Goal: Information Seeking & Learning: Learn about a topic

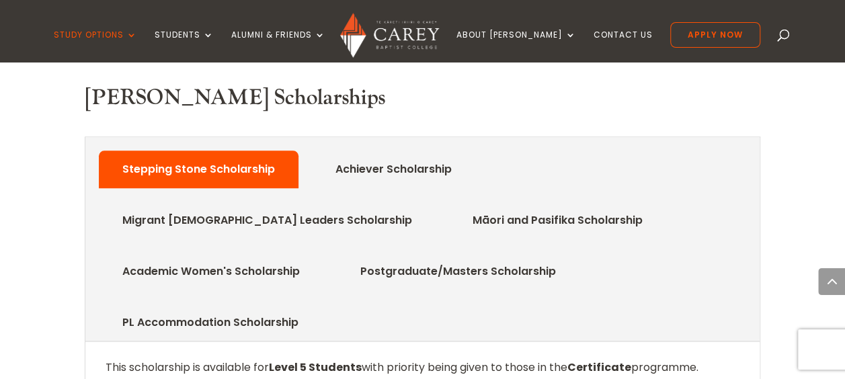
scroll to position [662, 0]
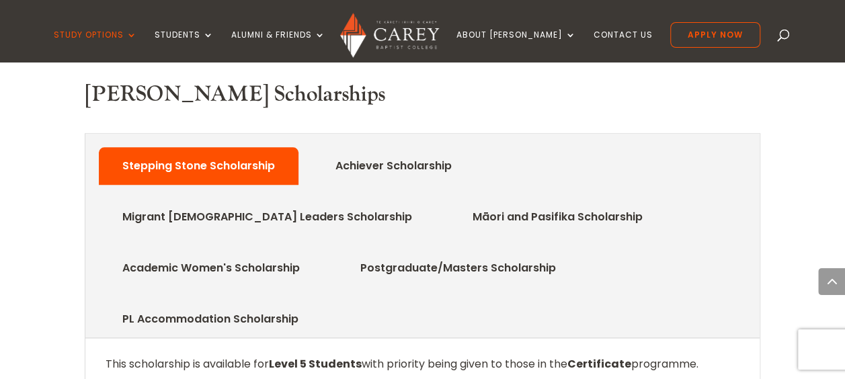
click at [366, 153] on link "Achiever Scholarship" at bounding box center [393, 166] width 157 height 27
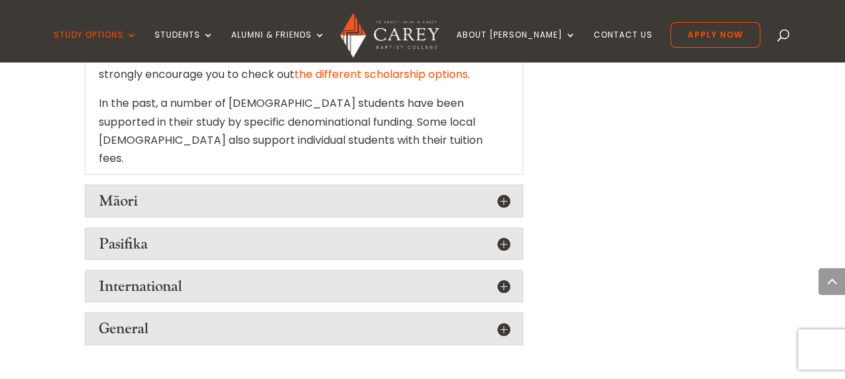
scroll to position [1610, 0]
click at [500, 312] on div "General The Matt Alexander Scholarship , provided by the Longview Trust, assist…" at bounding box center [304, 328] width 438 height 32
click at [502, 319] on h5 "General" at bounding box center [304, 327] width 410 height 17
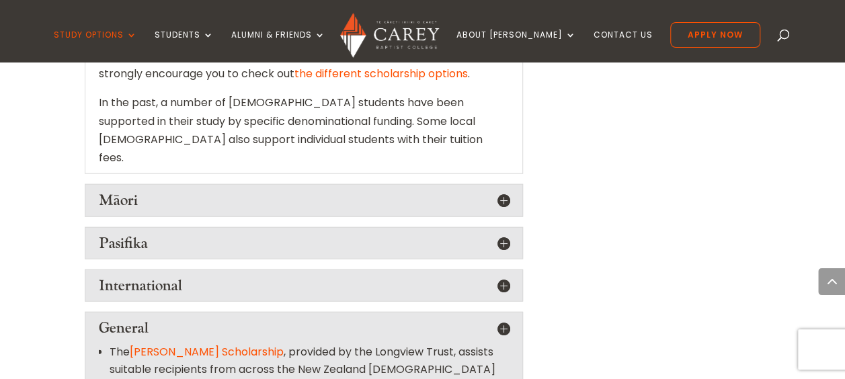
click at [641, 236] on div "Other Scholarships There are scholarships available to students through other o…" at bounding box center [423, 146] width 676 height 594
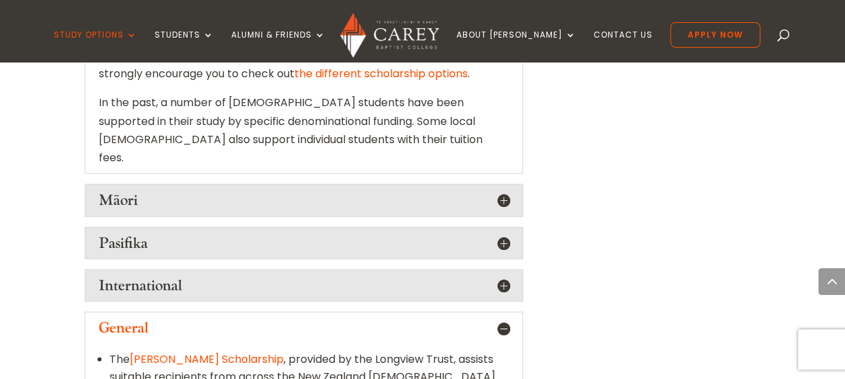
click at [210, 352] on link "[PERSON_NAME] Scholarship" at bounding box center [207, 359] width 154 height 15
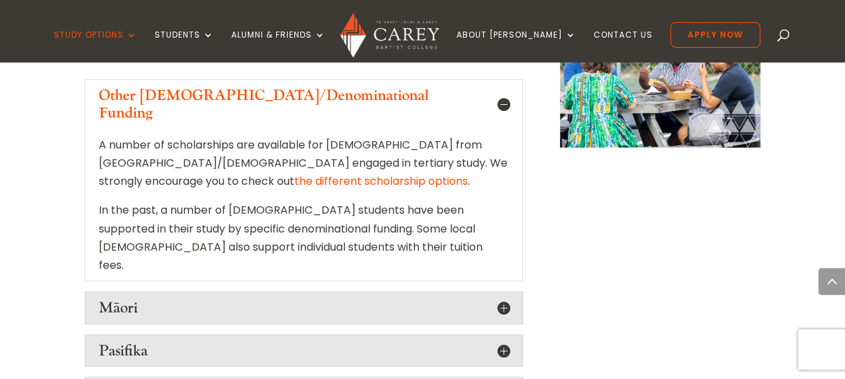
scroll to position [1489, 0]
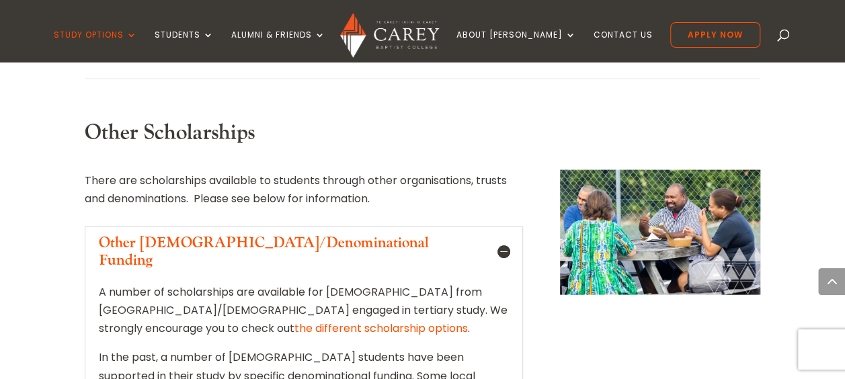
scroll to position [1356, 0]
click at [295, 320] on link "the different scholarship options" at bounding box center [381, 327] width 173 height 15
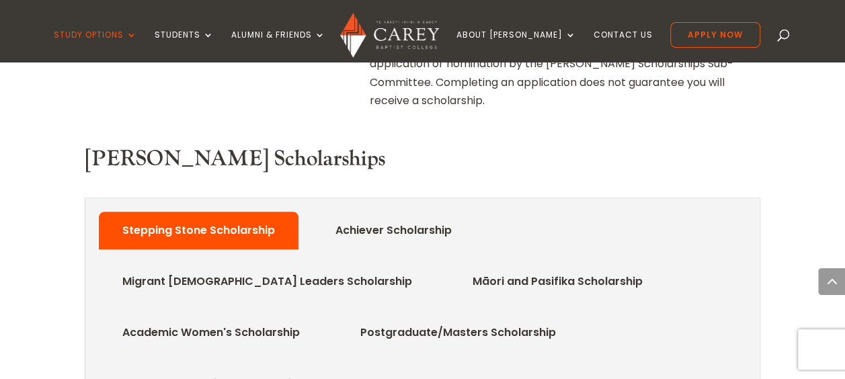
scroll to position [403, 0]
